Goal: Book appointment/travel/reservation

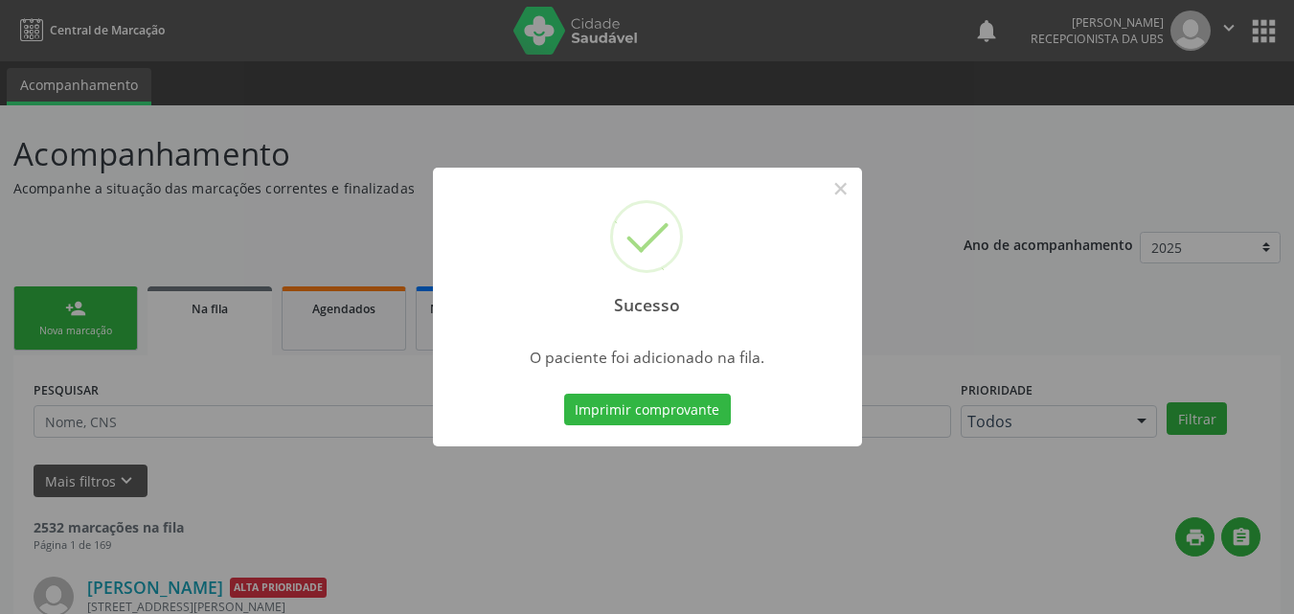
scroll to position [18, 0]
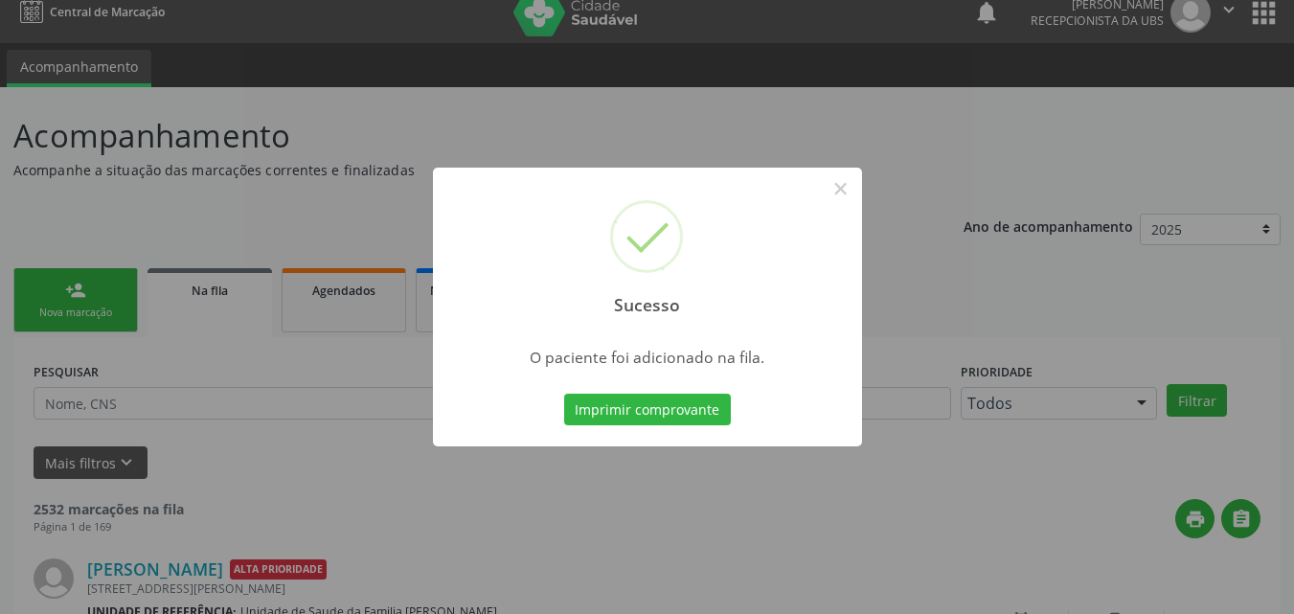
click at [597, 118] on div "Sucesso × O paciente foi adicionado na fila. Imprimir comprovante Cancel" at bounding box center [647, 307] width 1294 height 614
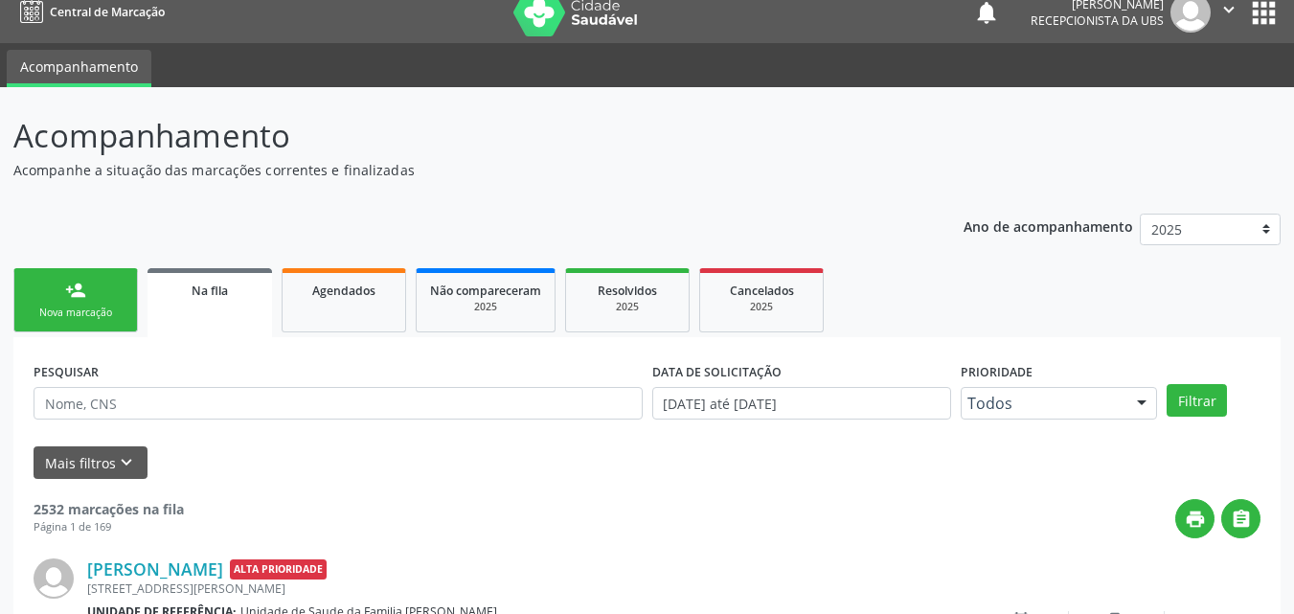
click at [89, 288] on link "person_add Nova marcação" at bounding box center [75, 300] width 124 height 64
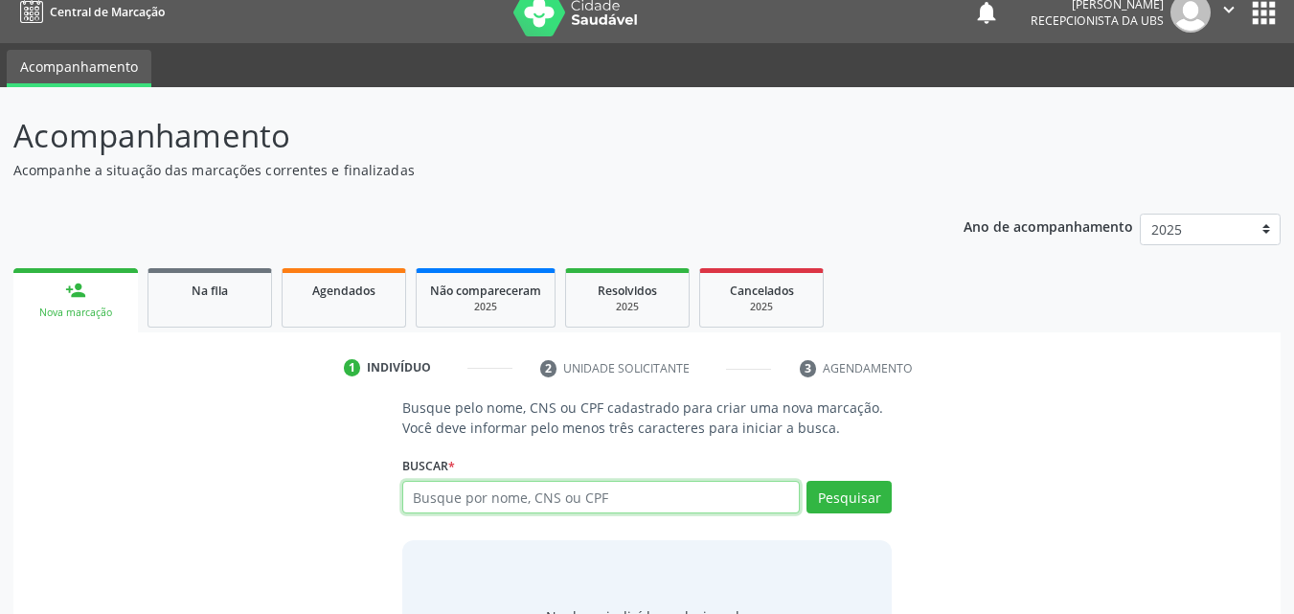
click at [461, 499] on input "text" at bounding box center [601, 497] width 398 height 33
type input "706204013078068"
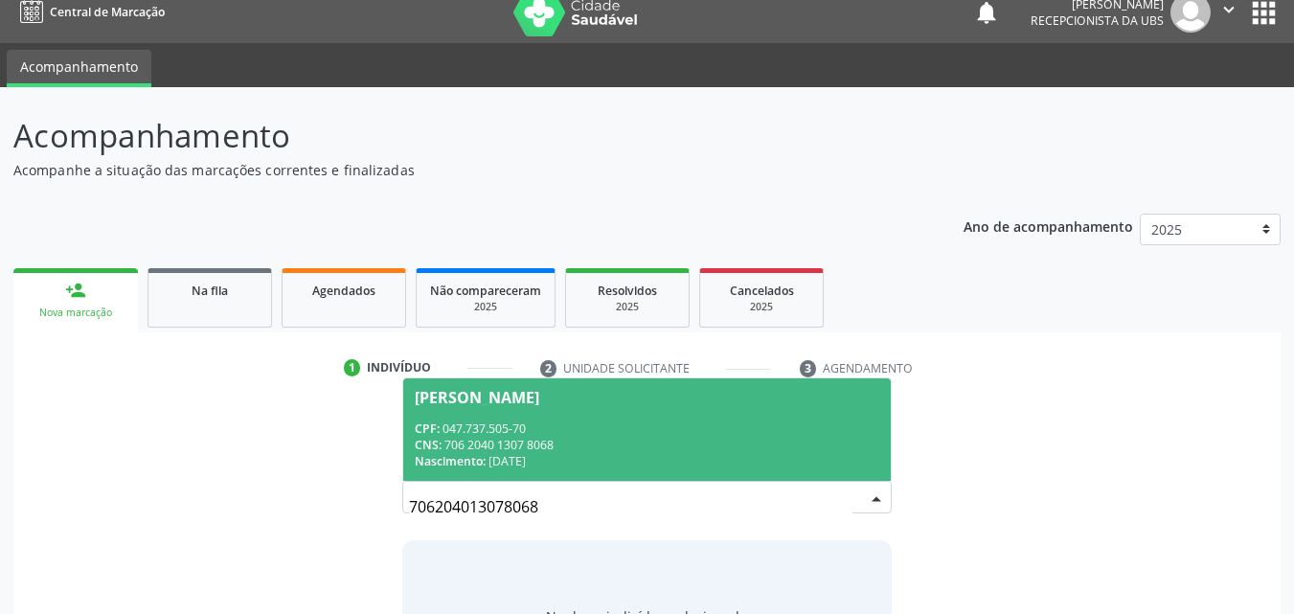
click at [554, 430] on div "CPF: 047.737.505-70" at bounding box center [647, 428] width 465 height 16
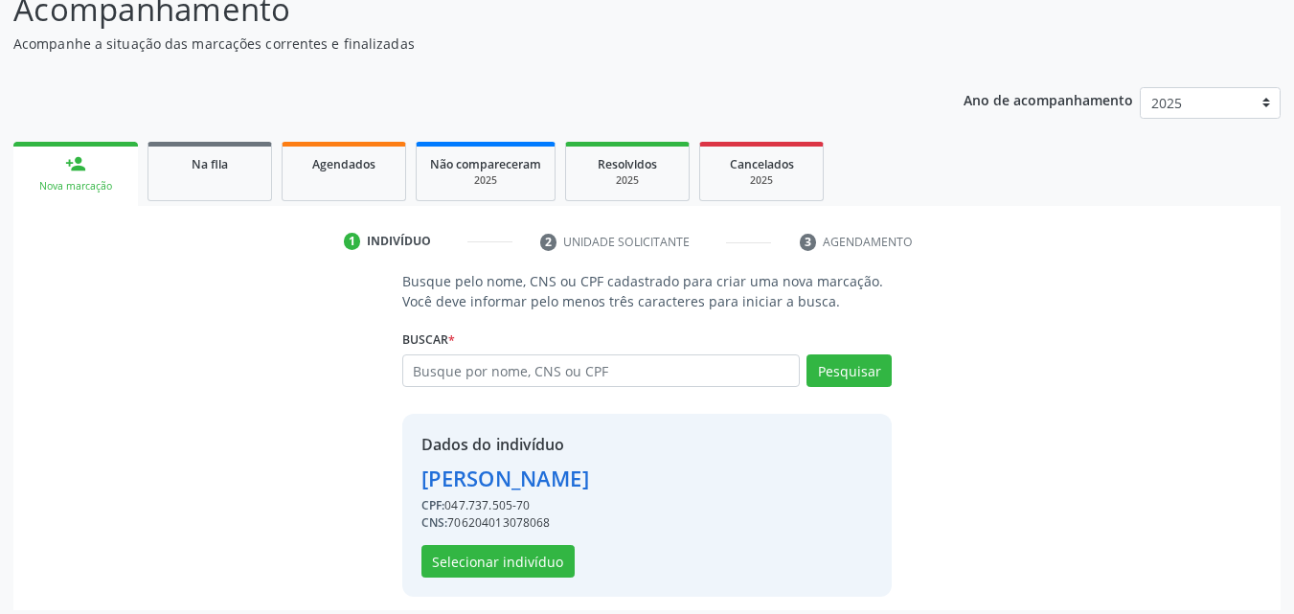
scroll to position [154, 0]
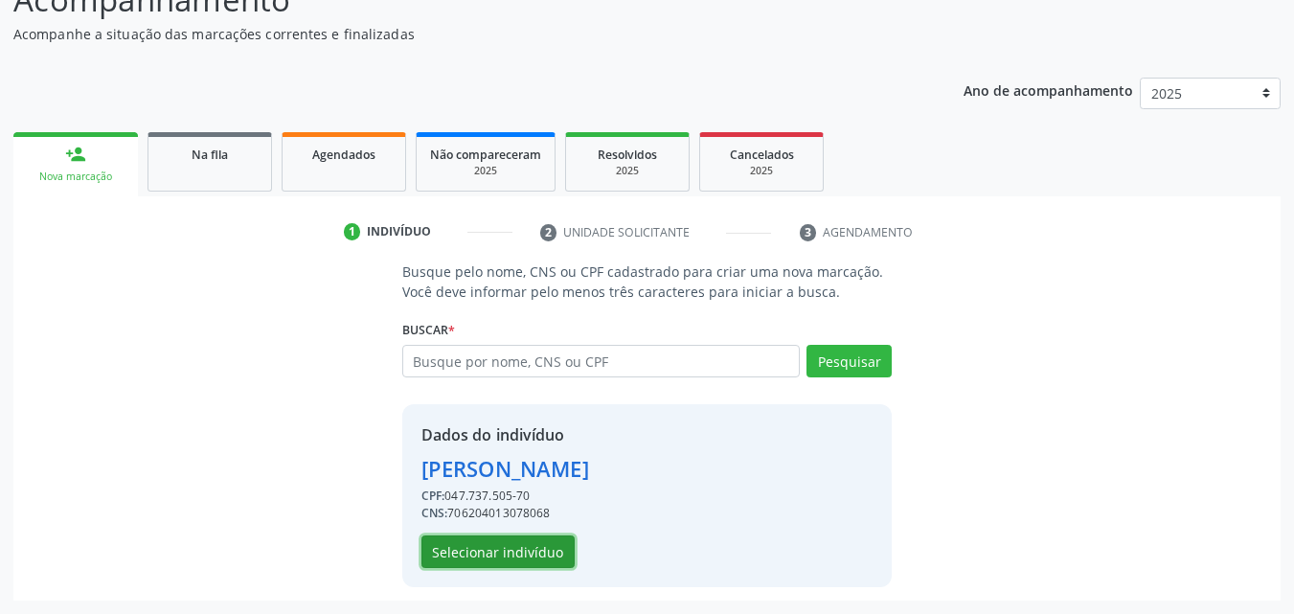
click at [511, 551] on button "Selecionar indivíduo" at bounding box center [497, 551] width 153 height 33
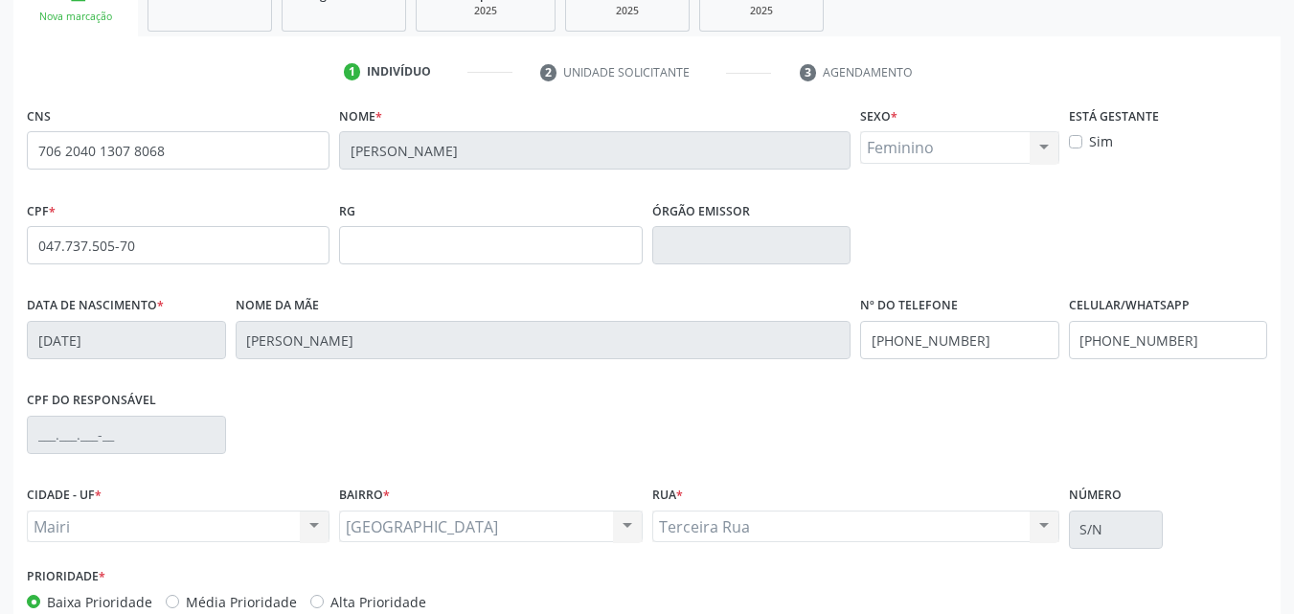
scroll to position [346, 0]
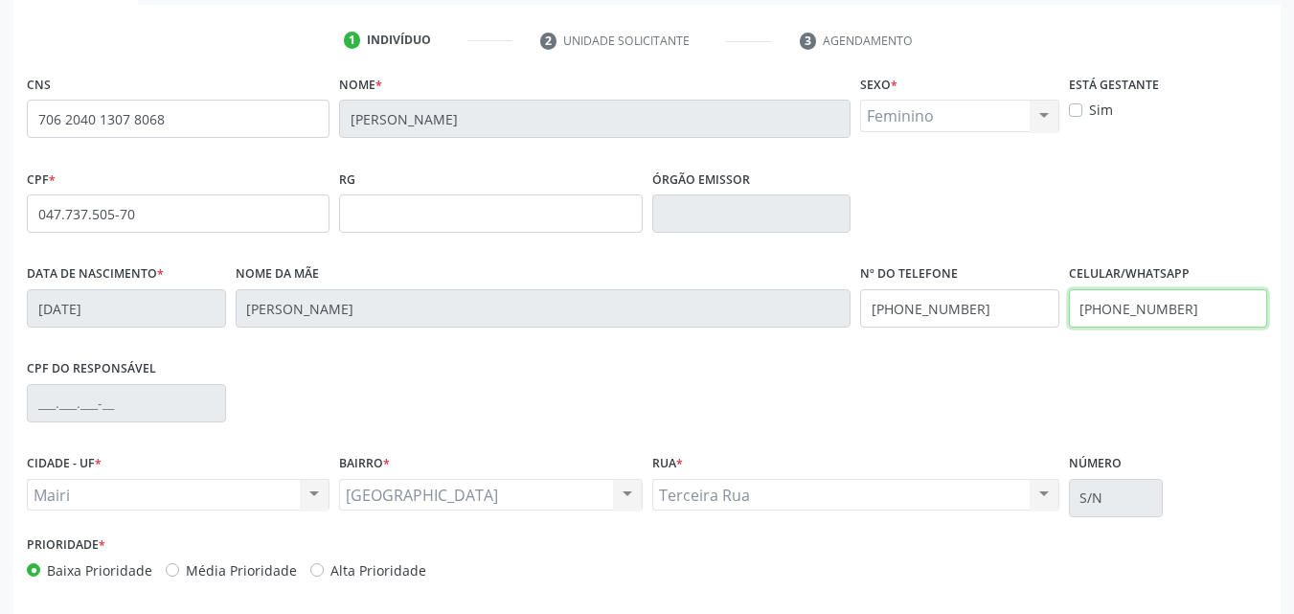
click at [1209, 301] on input "[PHONE_NUMBER]" at bounding box center [1168, 308] width 199 height 38
click at [403, 562] on label "Alta Prioridade" at bounding box center [378, 570] width 96 height 20
click at [324, 562] on input "Alta Prioridade" at bounding box center [316, 568] width 13 height 17
radio input "true"
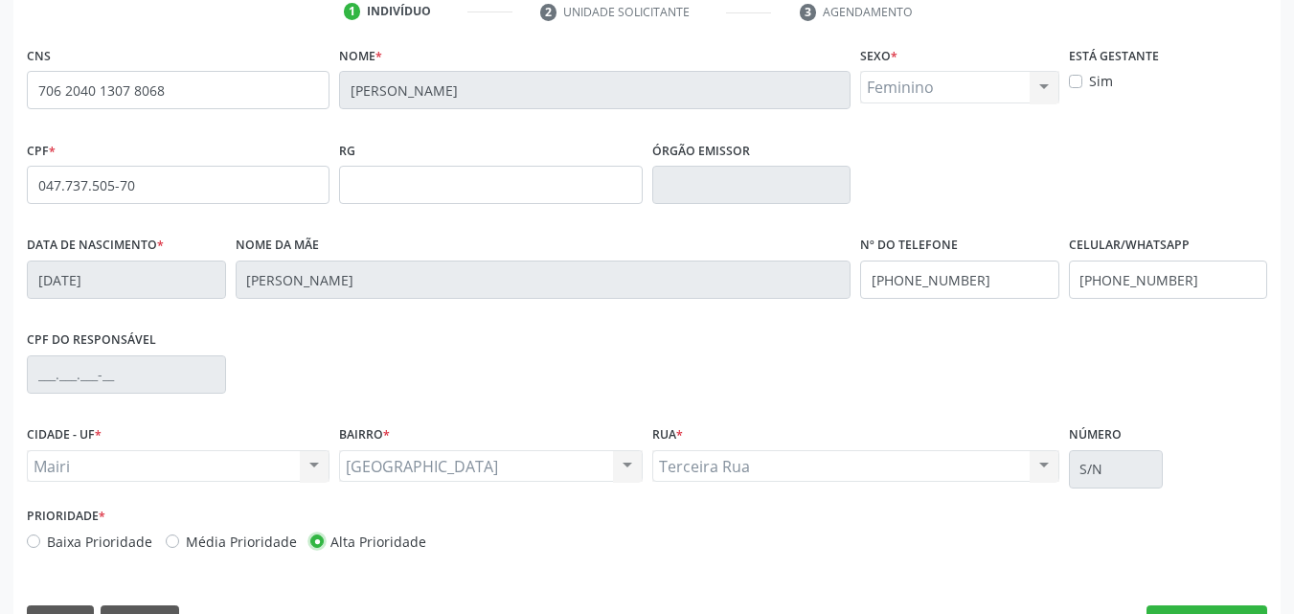
scroll to position [424, 0]
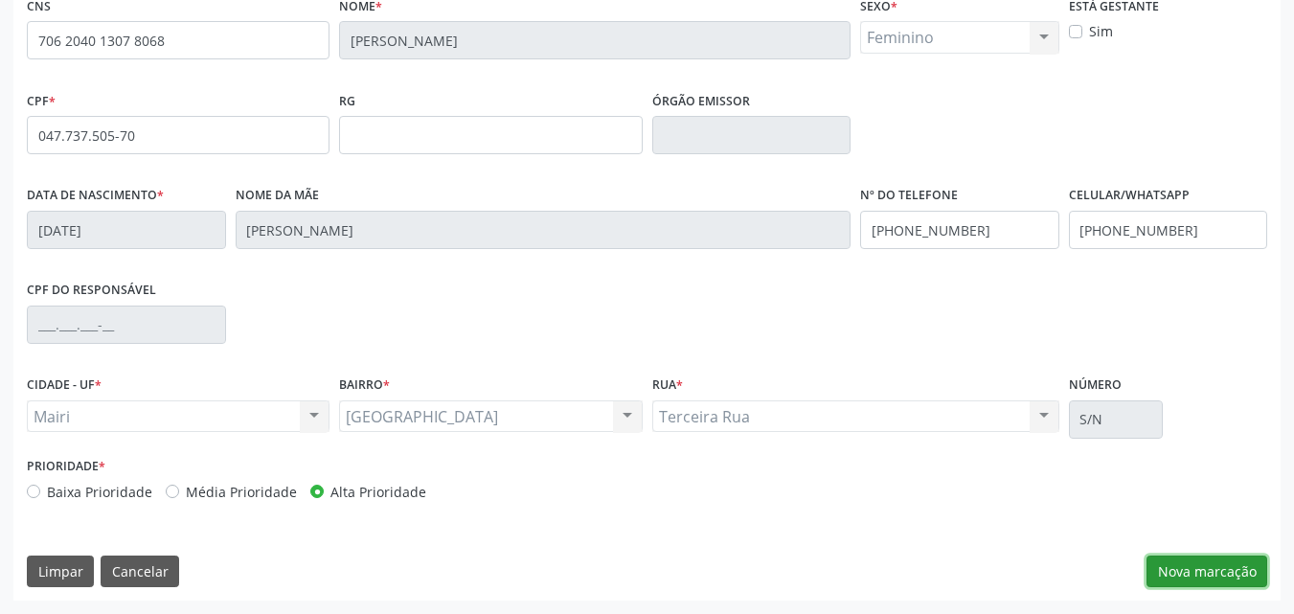
click at [1158, 572] on button "Nova marcação" at bounding box center [1206, 571] width 121 height 33
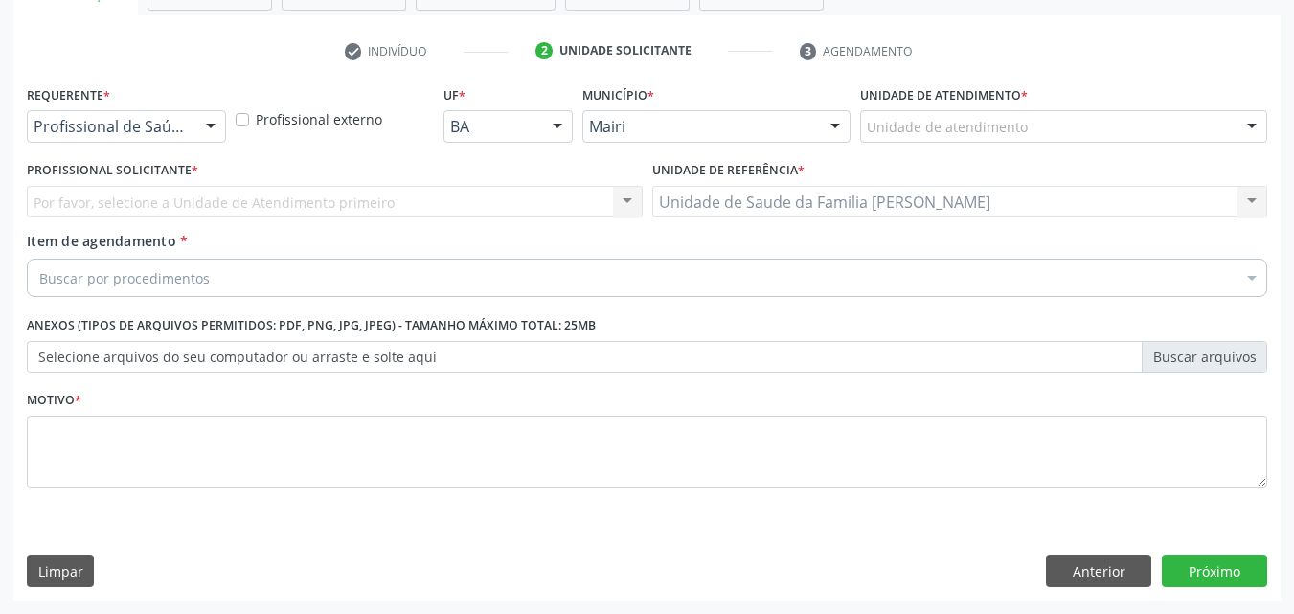
scroll to position [335, 0]
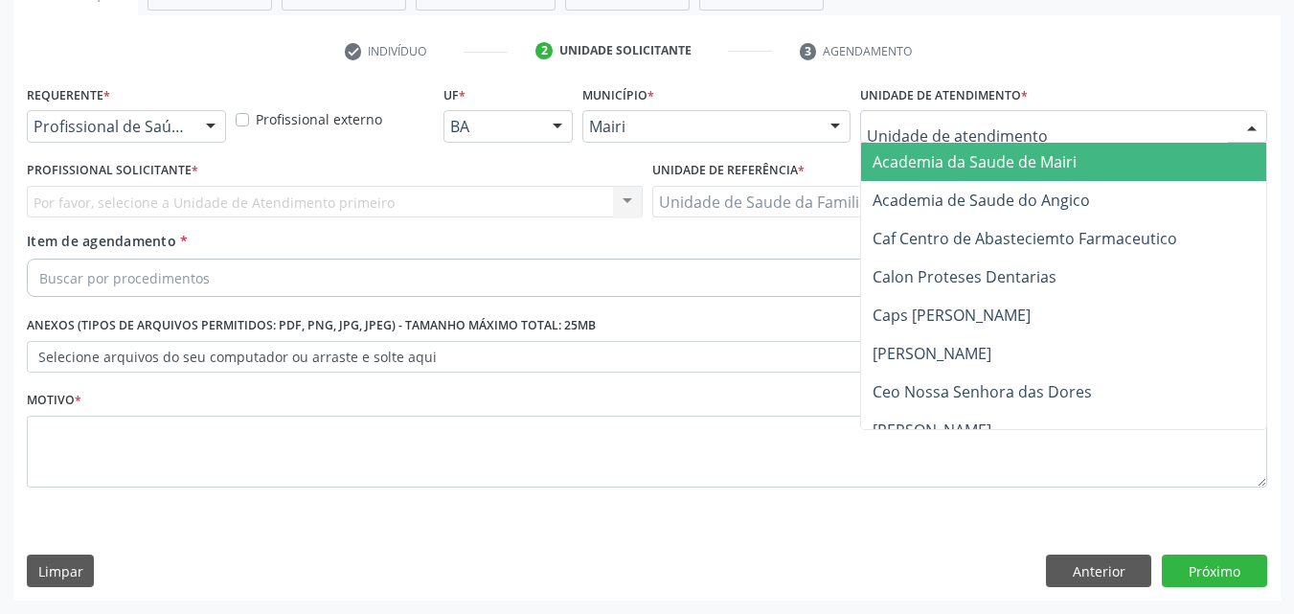
click at [1003, 140] on div at bounding box center [1063, 126] width 407 height 33
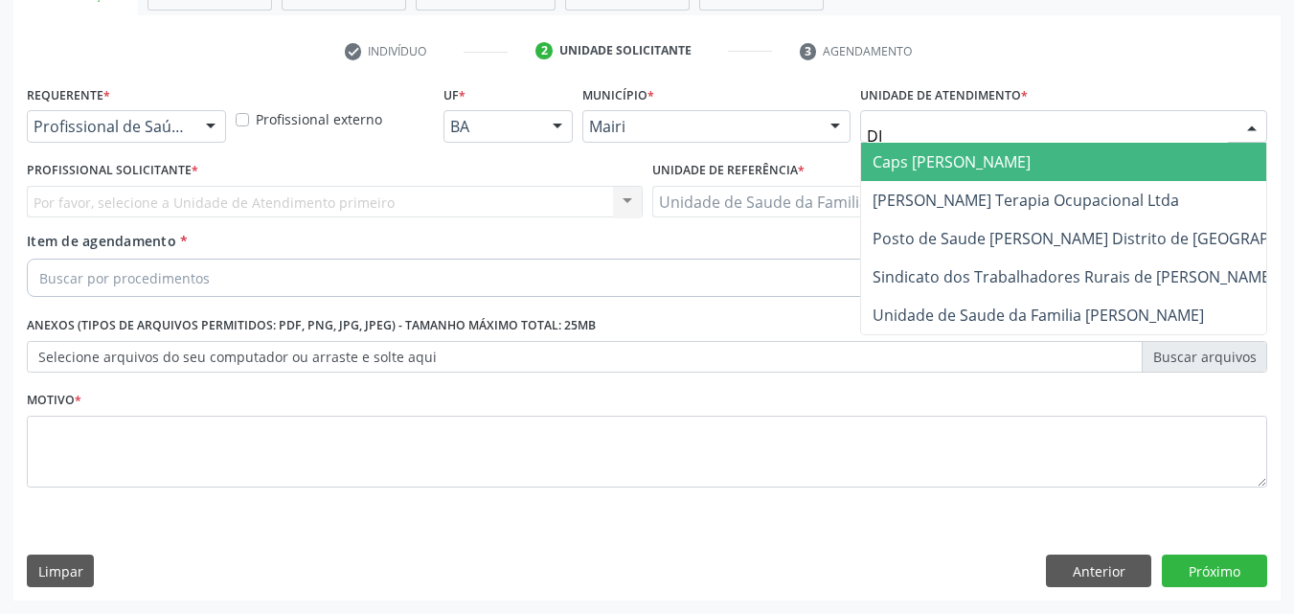
type input "DIL"
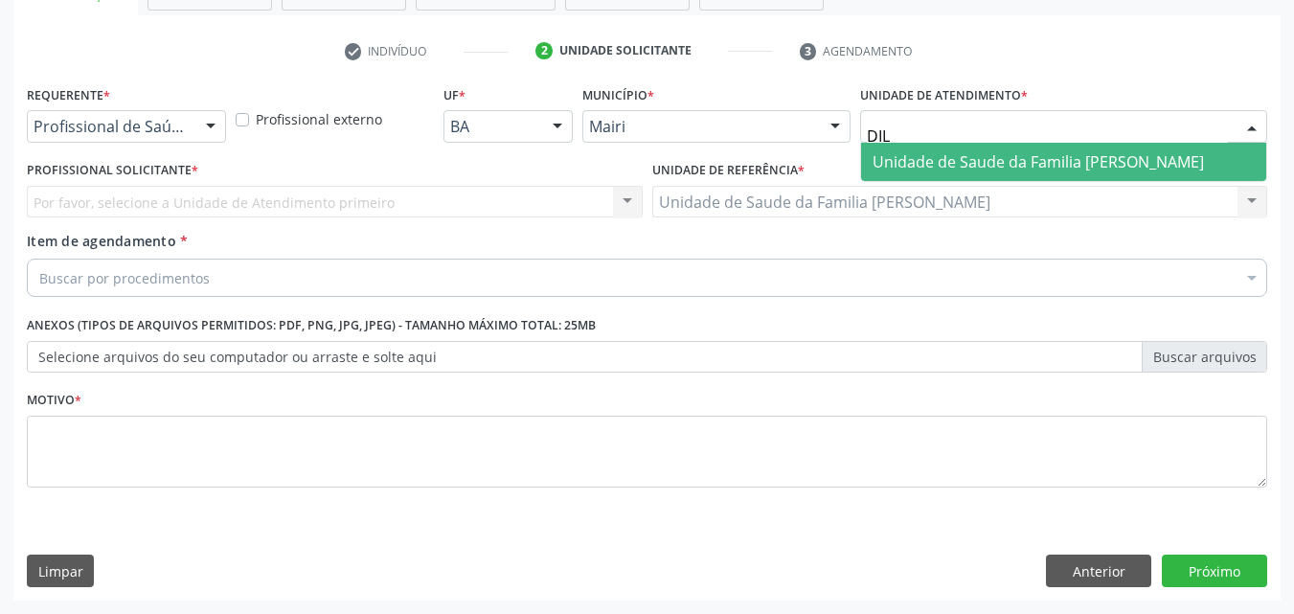
drag, startPoint x: 995, startPoint y: 157, endPoint x: 939, endPoint y: 160, distance: 55.6
click at [994, 157] on span "Unidade de Saude da Familia [PERSON_NAME]" at bounding box center [1037, 161] width 331 height 21
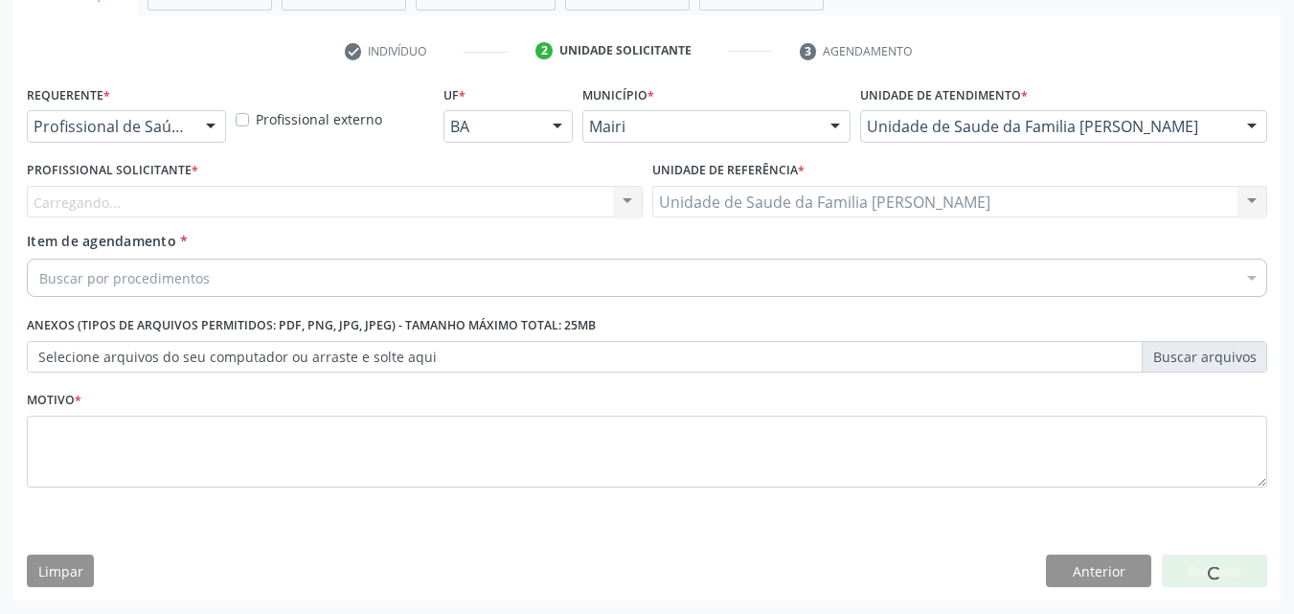
click at [174, 206] on div "Carregando... Nenhum resultado encontrado para: " " Não há nenhuma opção para s…" at bounding box center [335, 202] width 616 height 33
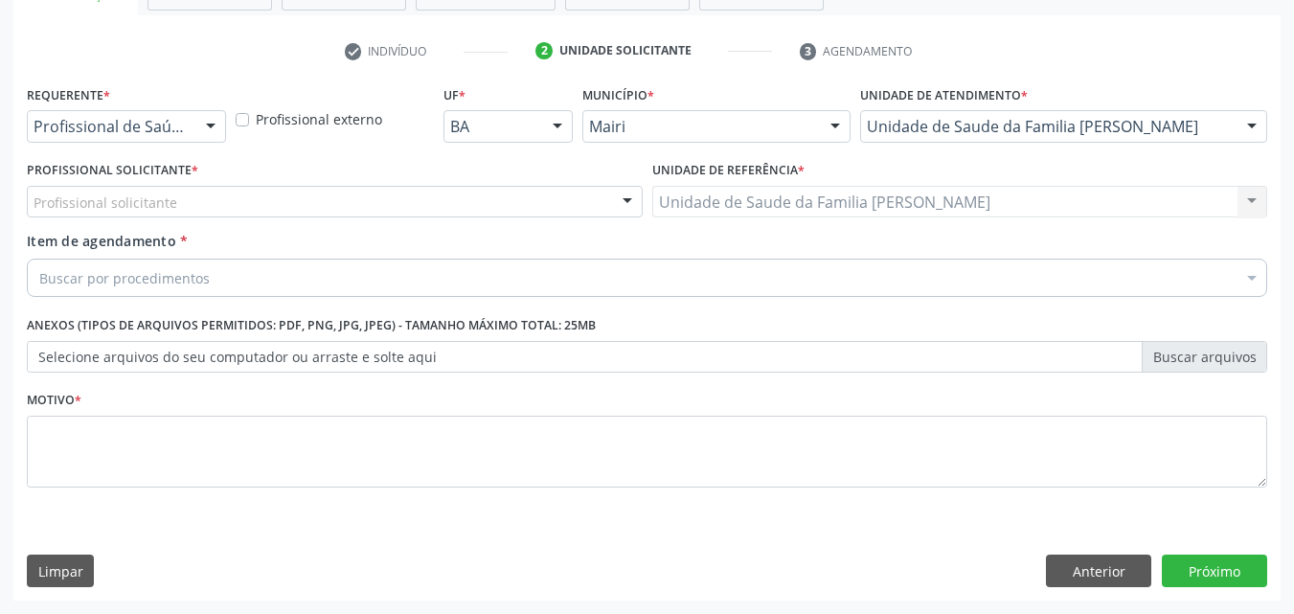
click at [174, 206] on div "Profissional solicitante" at bounding box center [335, 202] width 616 height 33
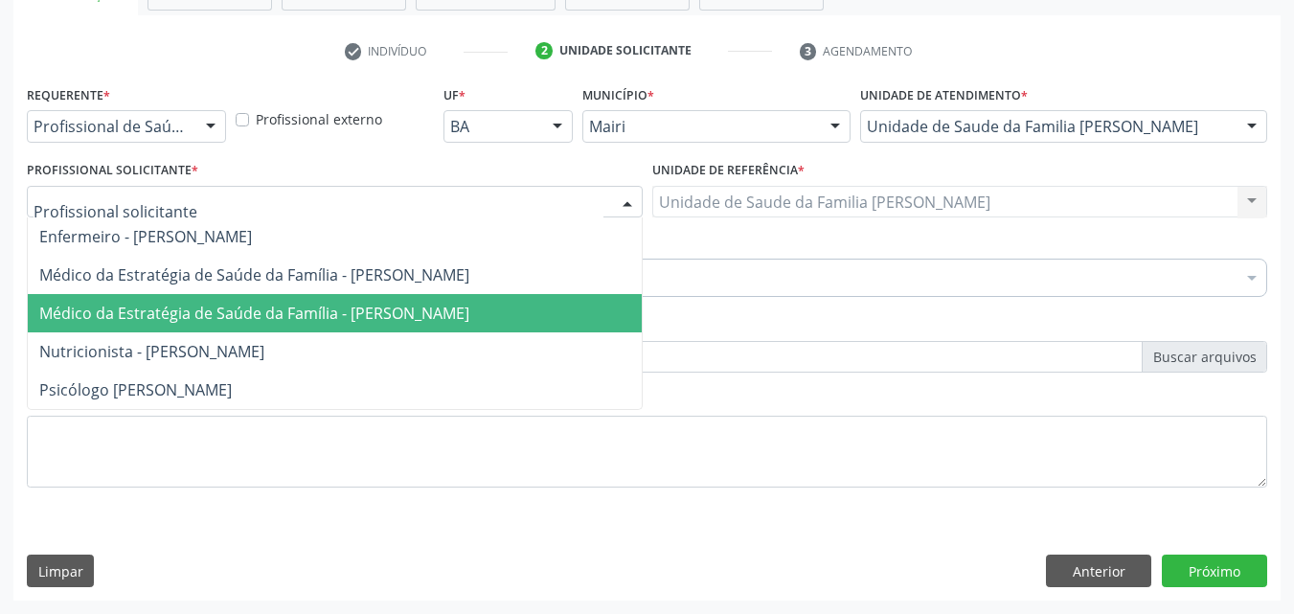
click at [184, 313] on span "Médico da Estratégia de Saúde da Família - [PERSON_NAME]" at bounding box center [254, 313] width 430 height 21
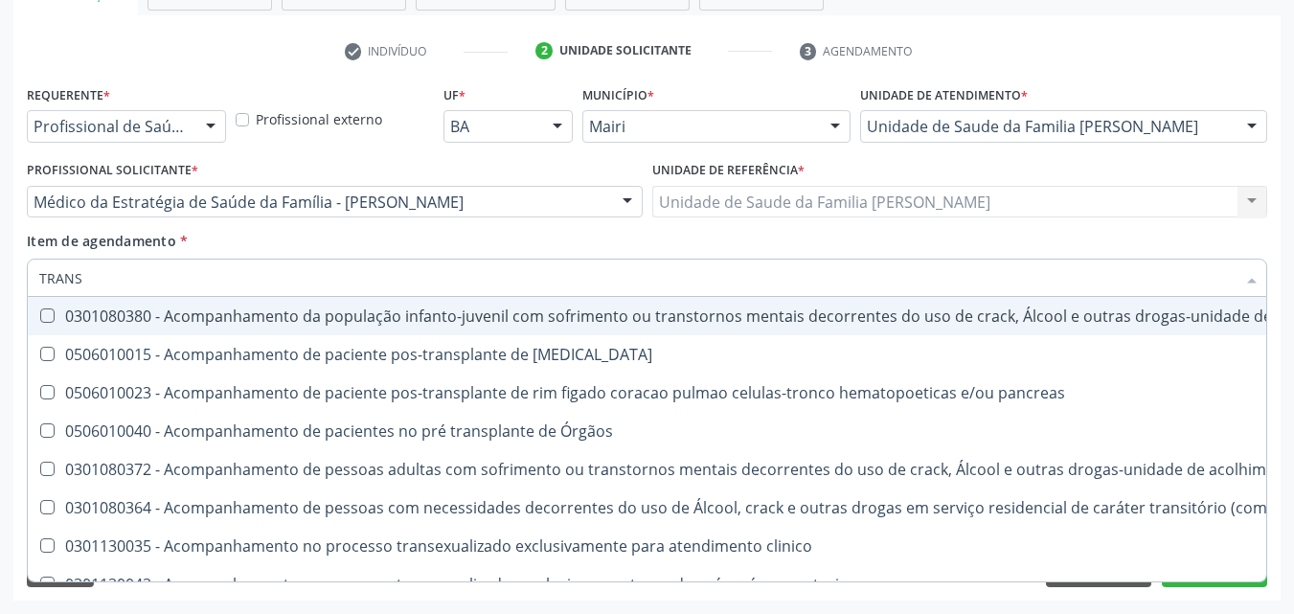
type input "TRANSV"
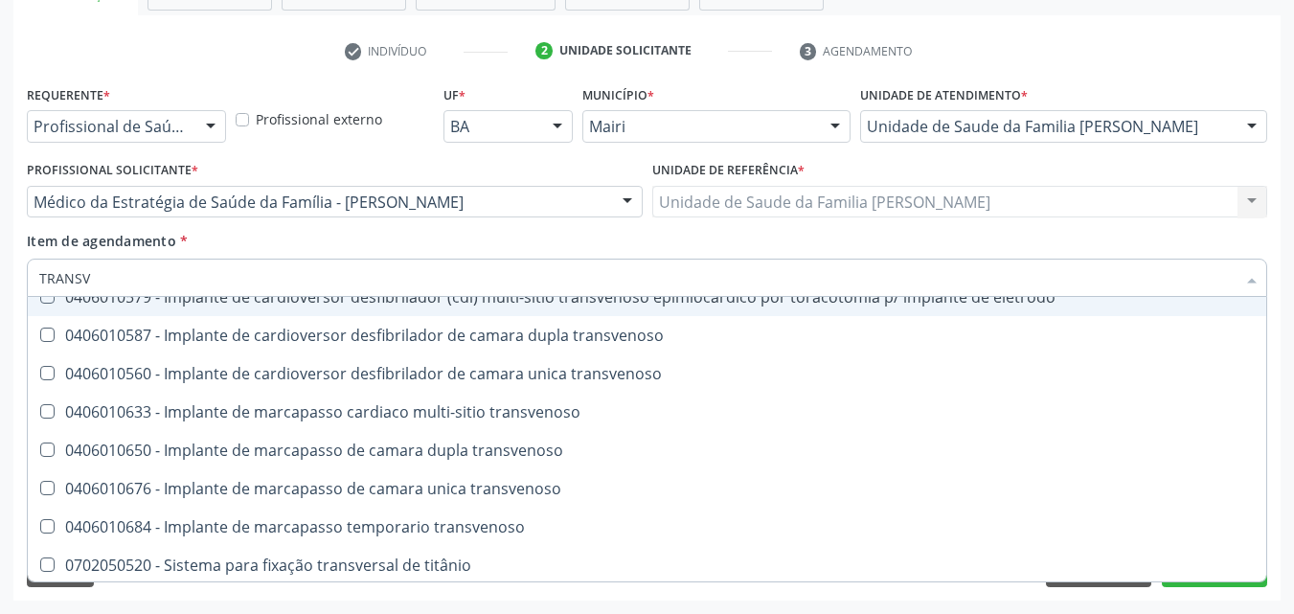
scroll to position [214, 0]
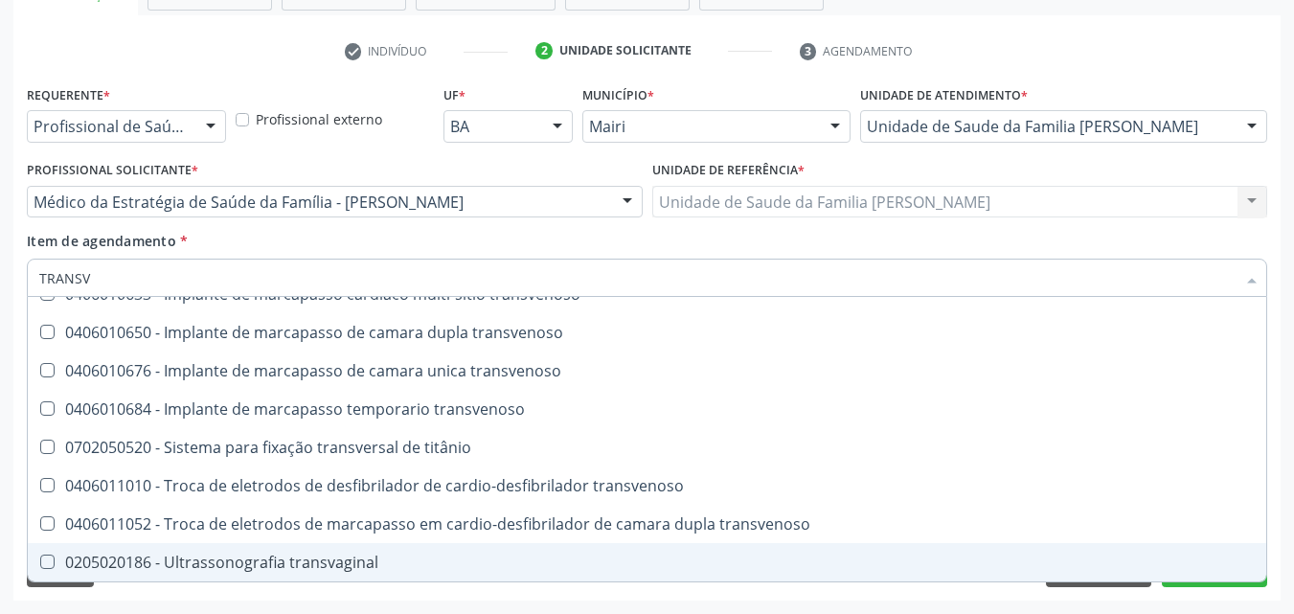
click at [355, 554] on div "0205020186 - Ultrassonografia transvaginal" at bounding box center [646, 561] width 1215 height 15
checkbox transvaginal "true"
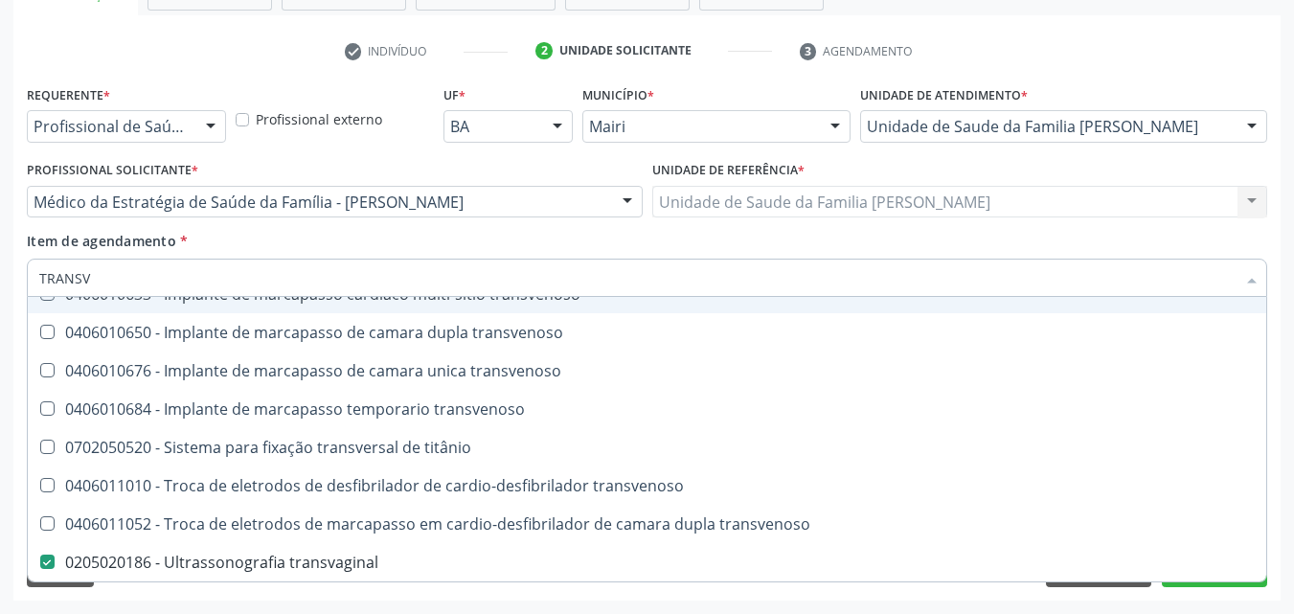
click at [595, 231] on div "Item de agendamento * TRANSV Desfazer seleção 0408030330 - Costo-transversectom…" at bounding box center [647, 261] width 1240 height 60
checkbox transvenoso "true"
checkbox transvaginal "false"
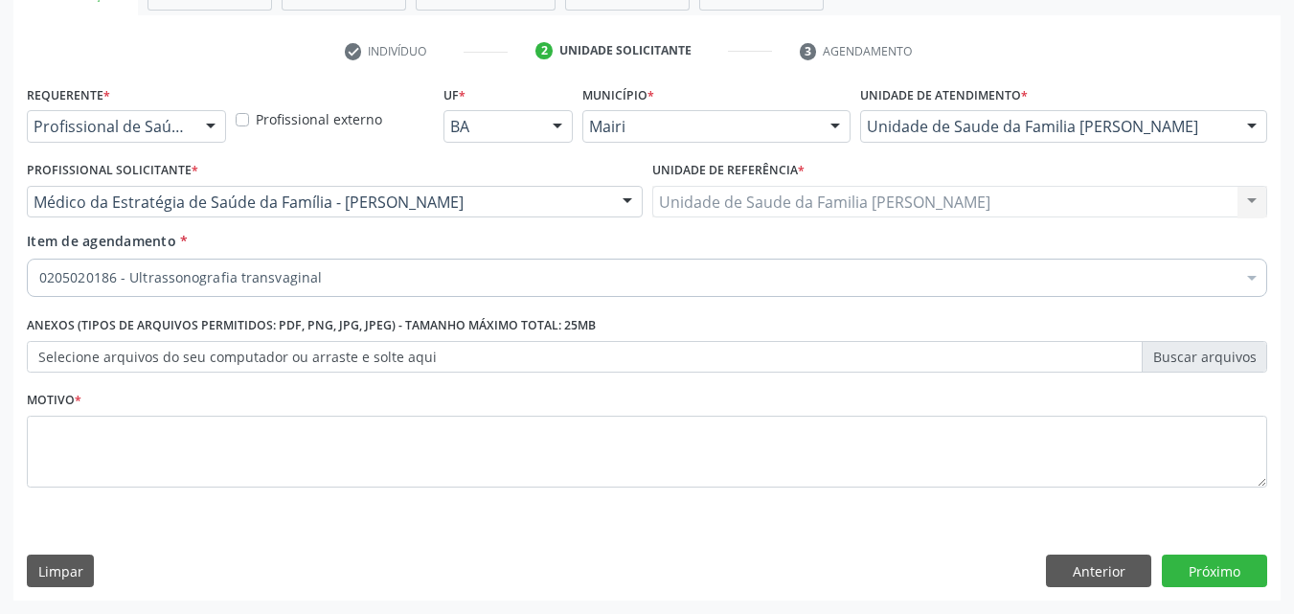
scroll to position [0, 0]
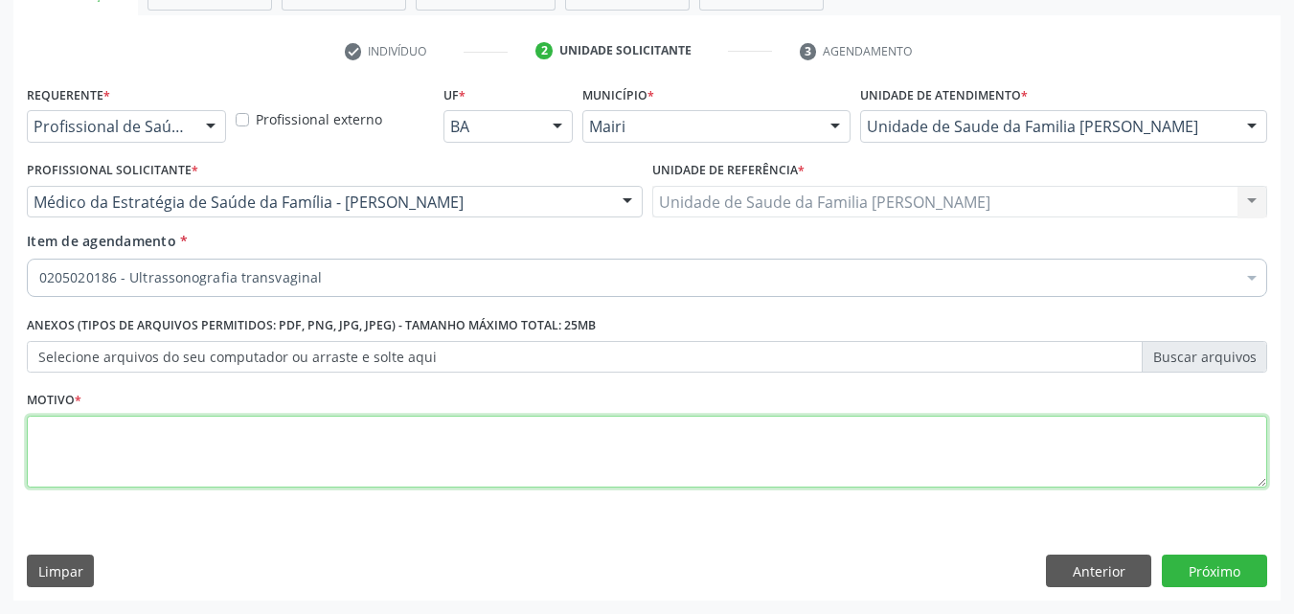
click at [257, 463] on textarea at bounding box center [647, 452] width 1240 height 73
type textarea "REPETIR COM 6 MES"
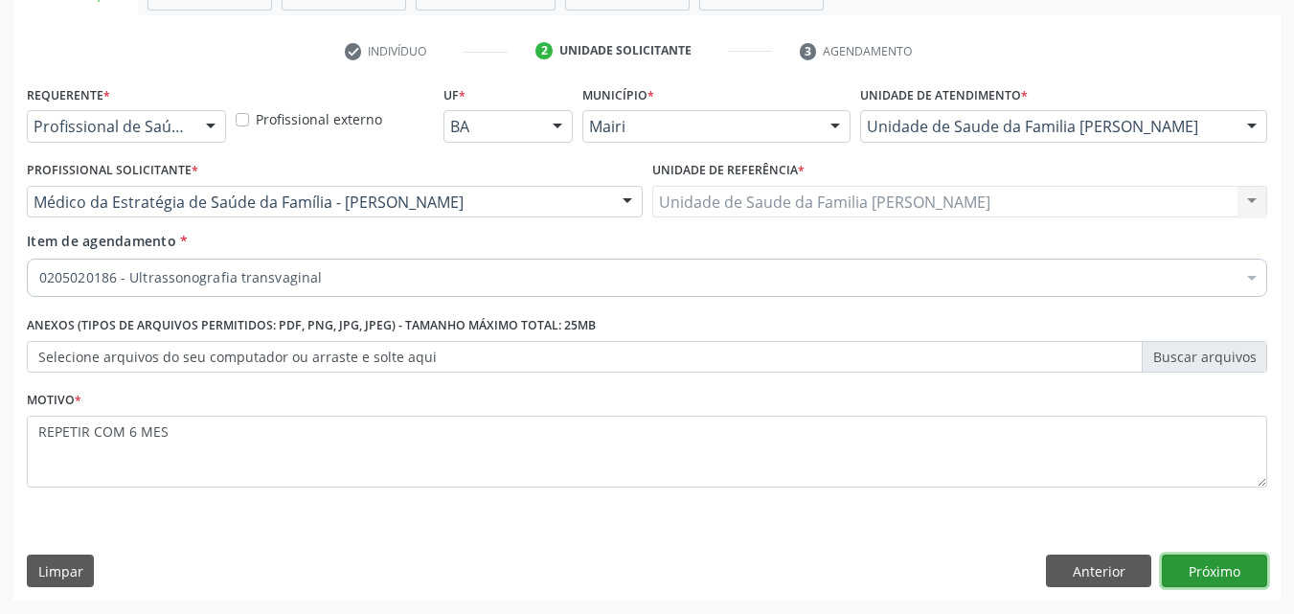
click at [1196, 573] on button "Próximo" at bounding box center [1214, 570] width 105 height 33
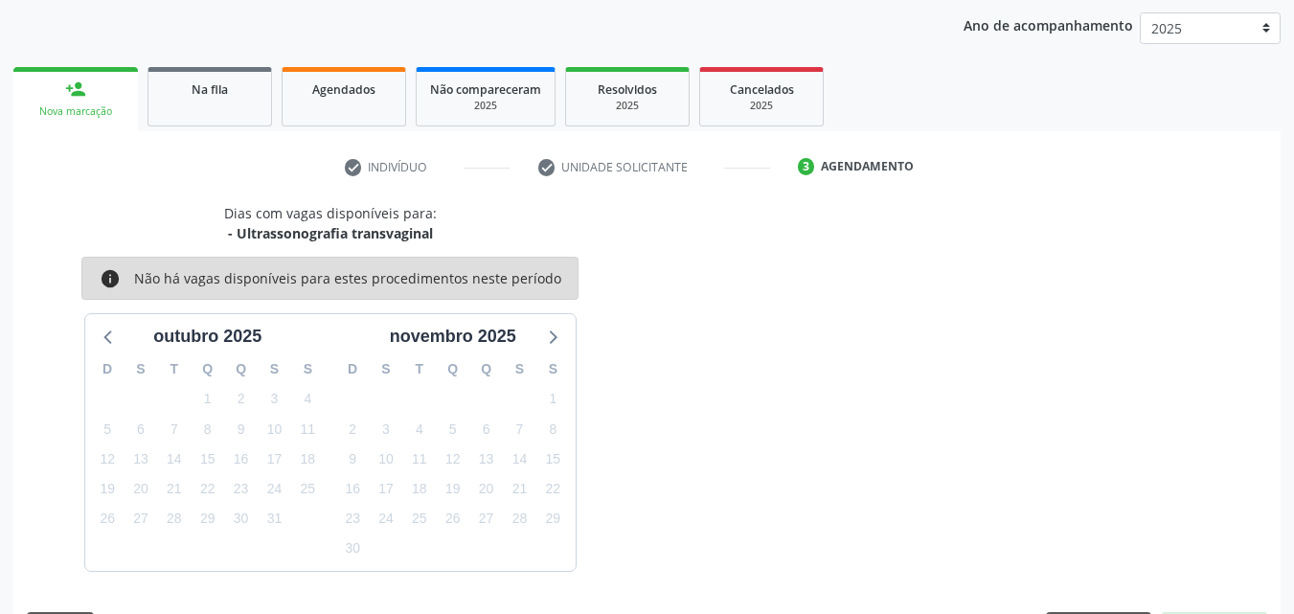
scroll to position [276, 0]
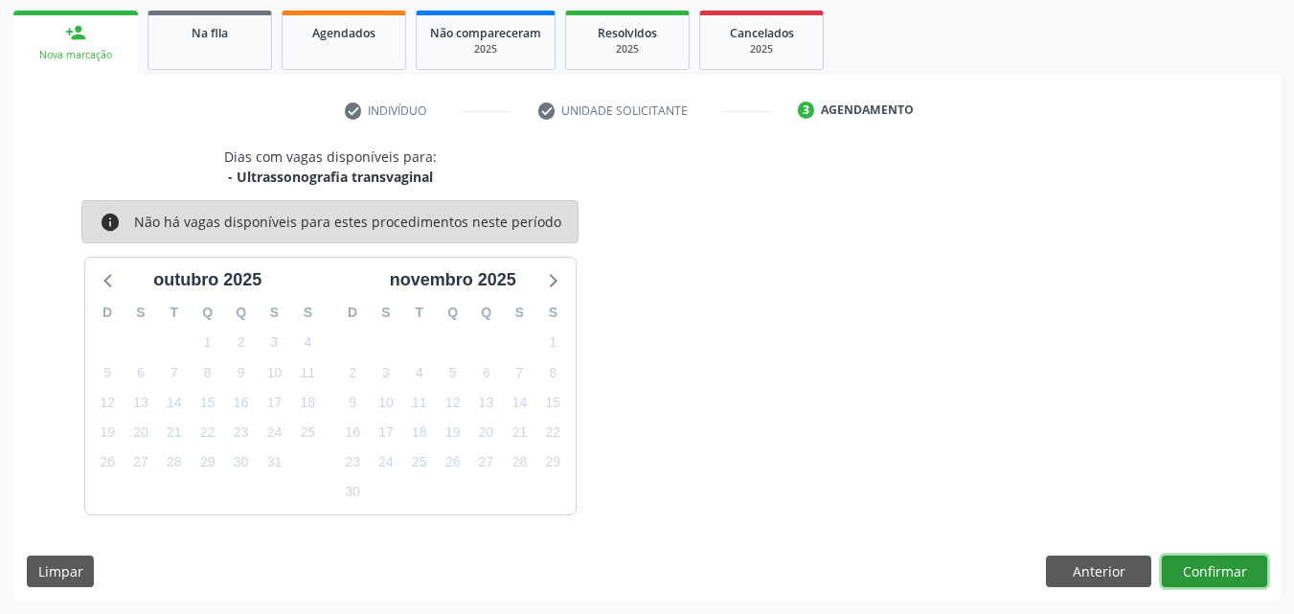
click at [1195, 573] on button "Confirmar" at bounding box center [1214, 571] width 105 height 33
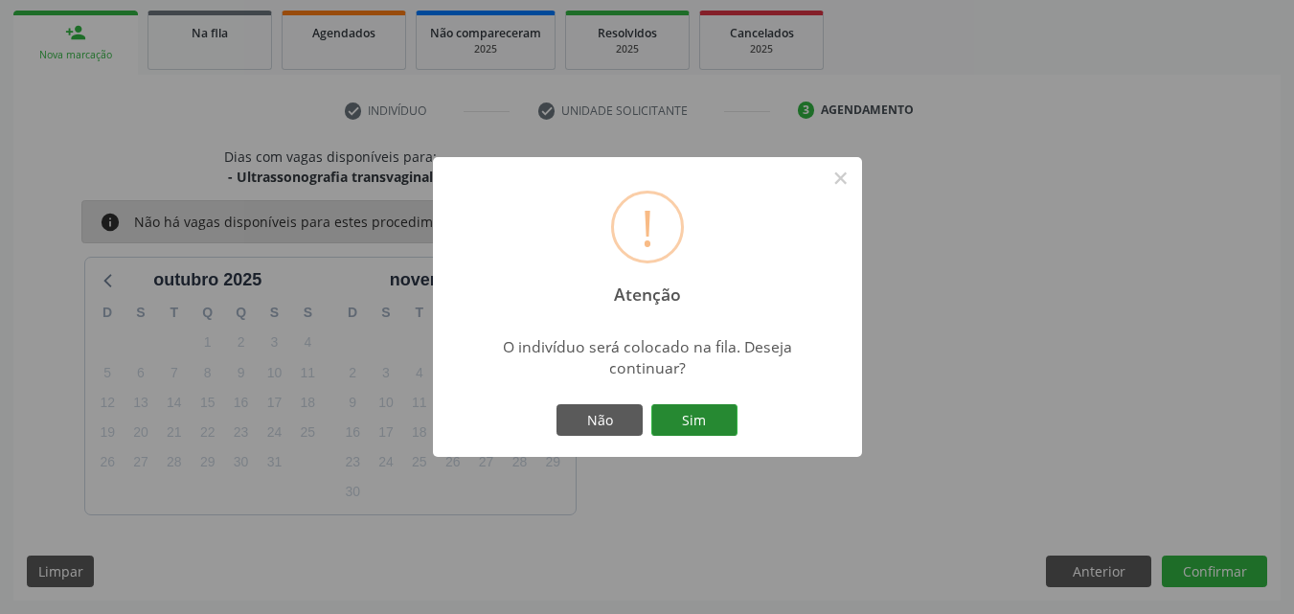
click at [688, 415] on button "Sim" at bounding box center [694, 420] width 86 height 33
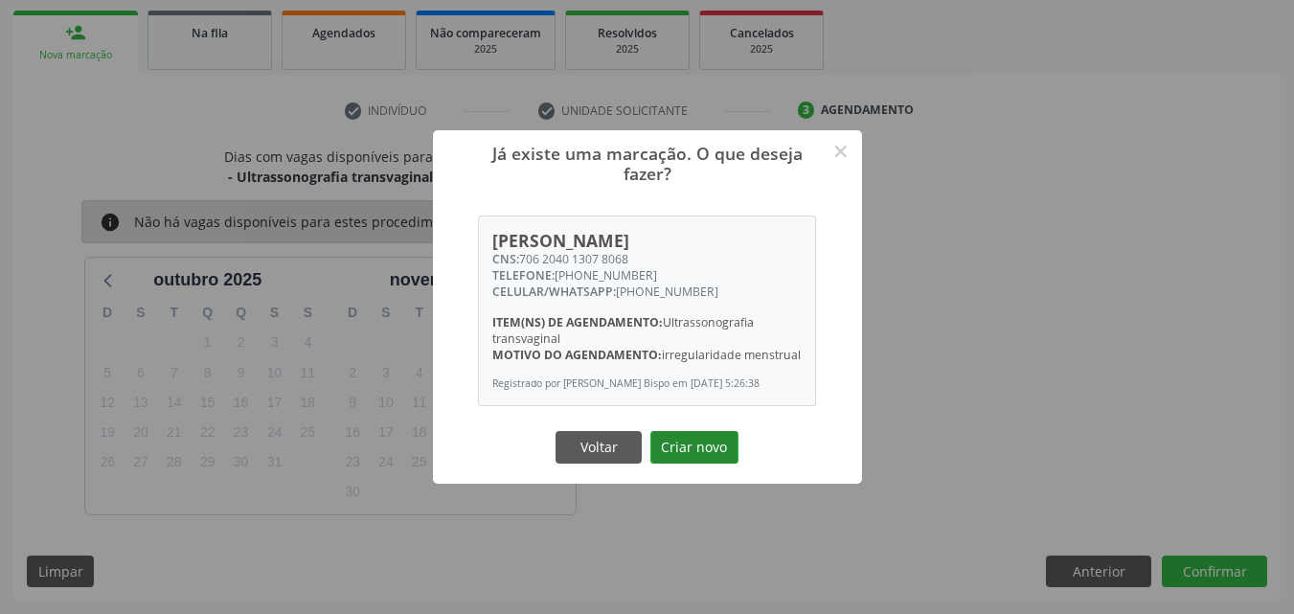
click at [701, 455] on button "Criar novo" at bounding box center [694, 447] width 88 height 33
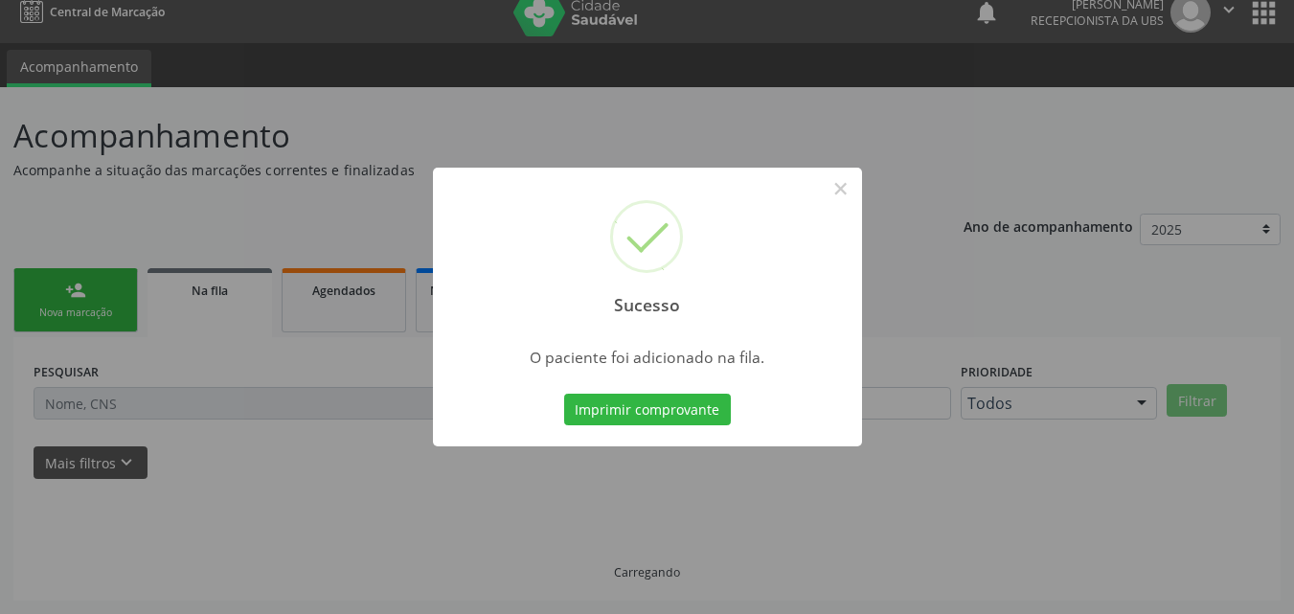
scroll to position [18, 0]
